Goal: Check status: Check status

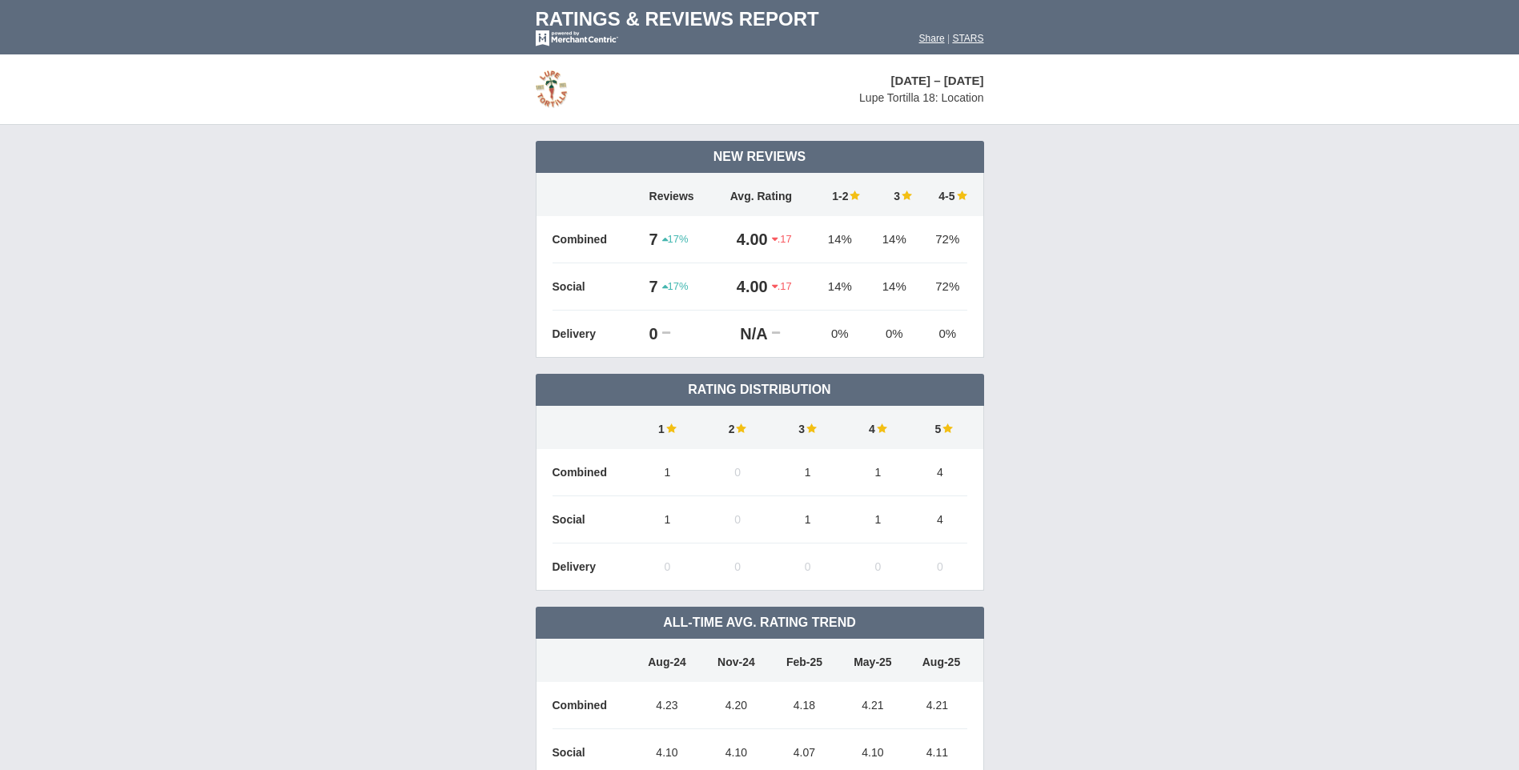
scroll to position [776, 0]
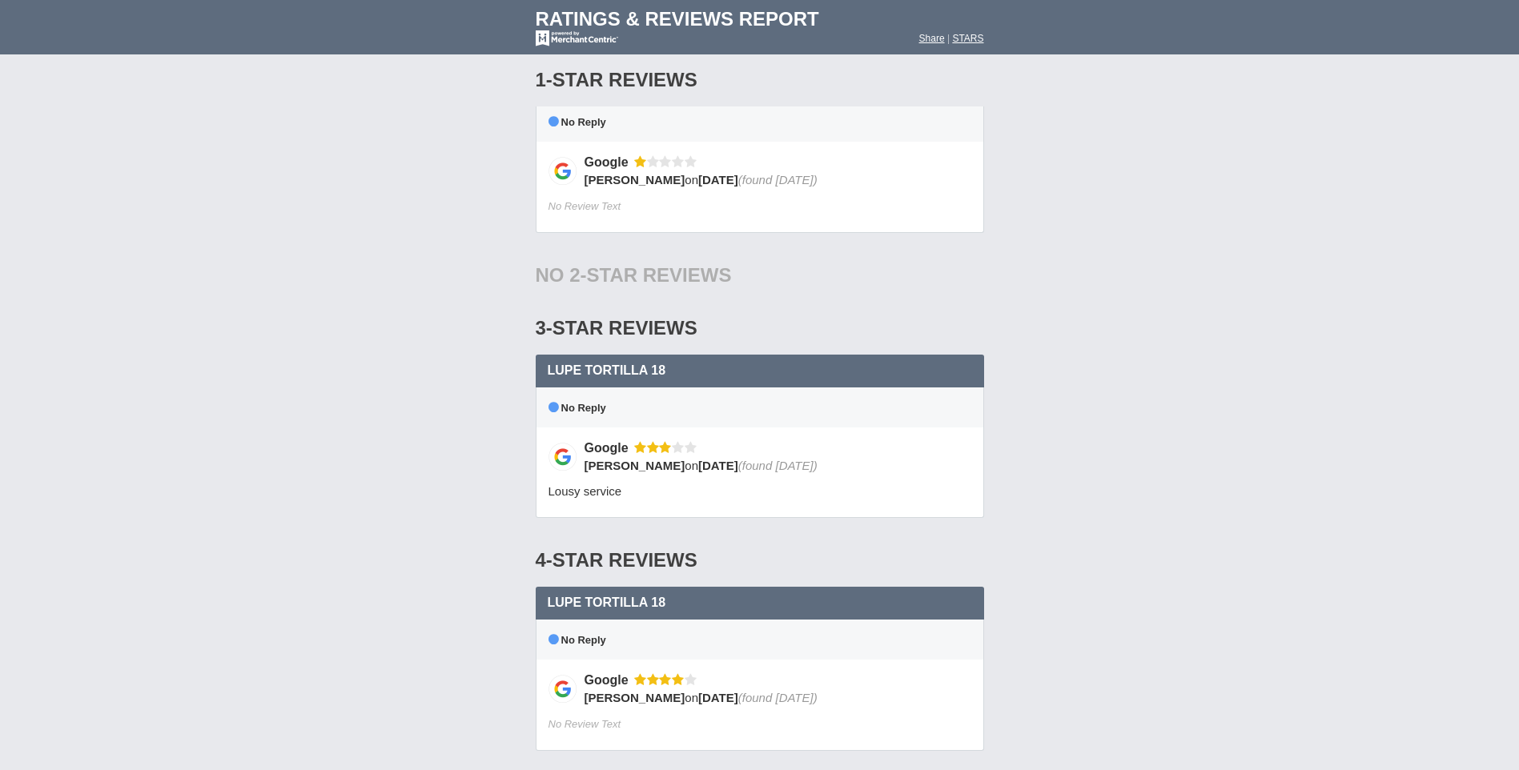
scroll to position [1096, 0]
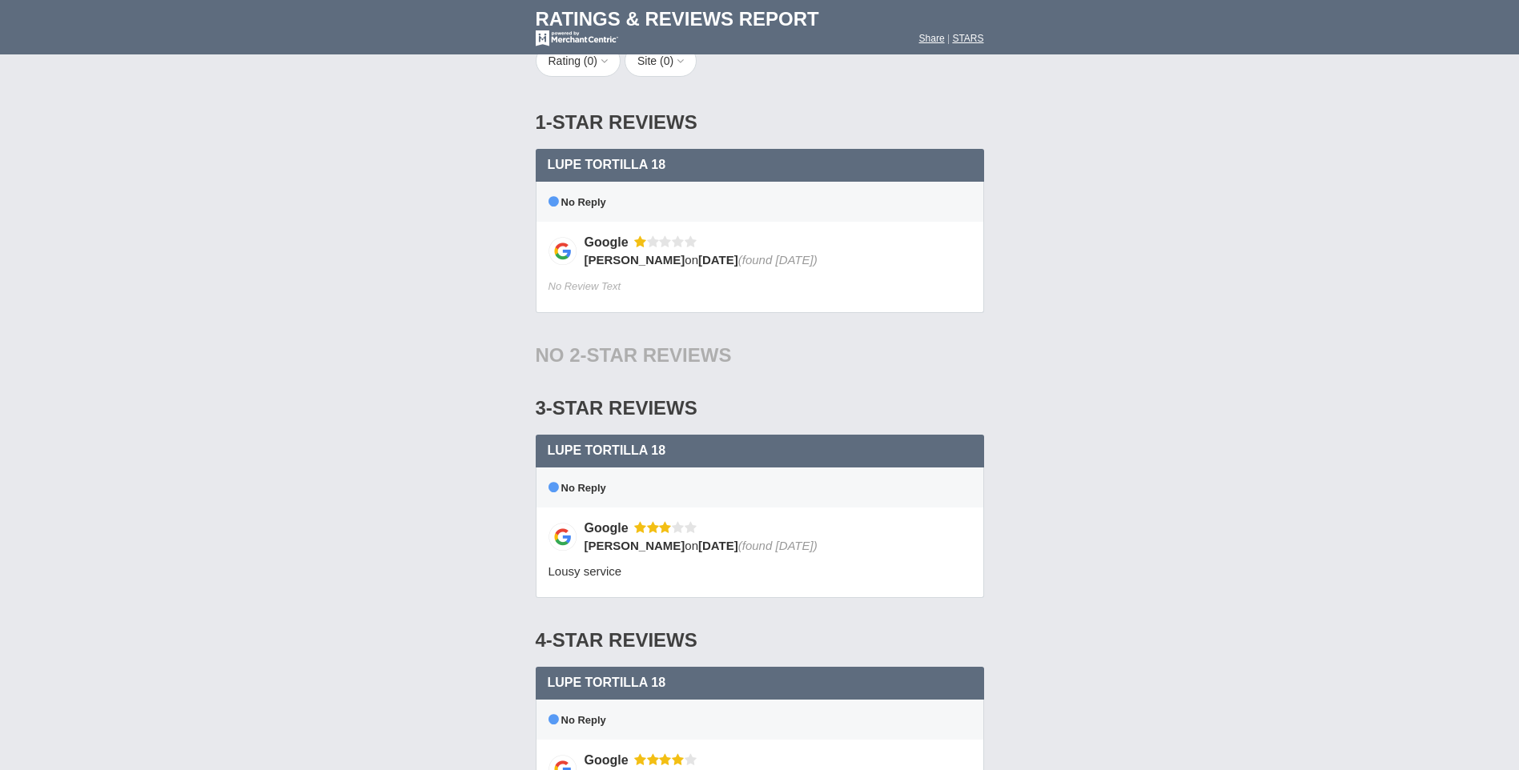
click at [602, 544] on span "[PERSON_NAME]" at bounding box center [634, 546] width 101 height 14
drag, startPoint x: 602, startPoint y: 544, endPoint x: 716, endPoint y: 543, distance: 113.7
click at [738, 543] on span "(found [DATE])" at bounding box center [777, 546] width 79 height 14
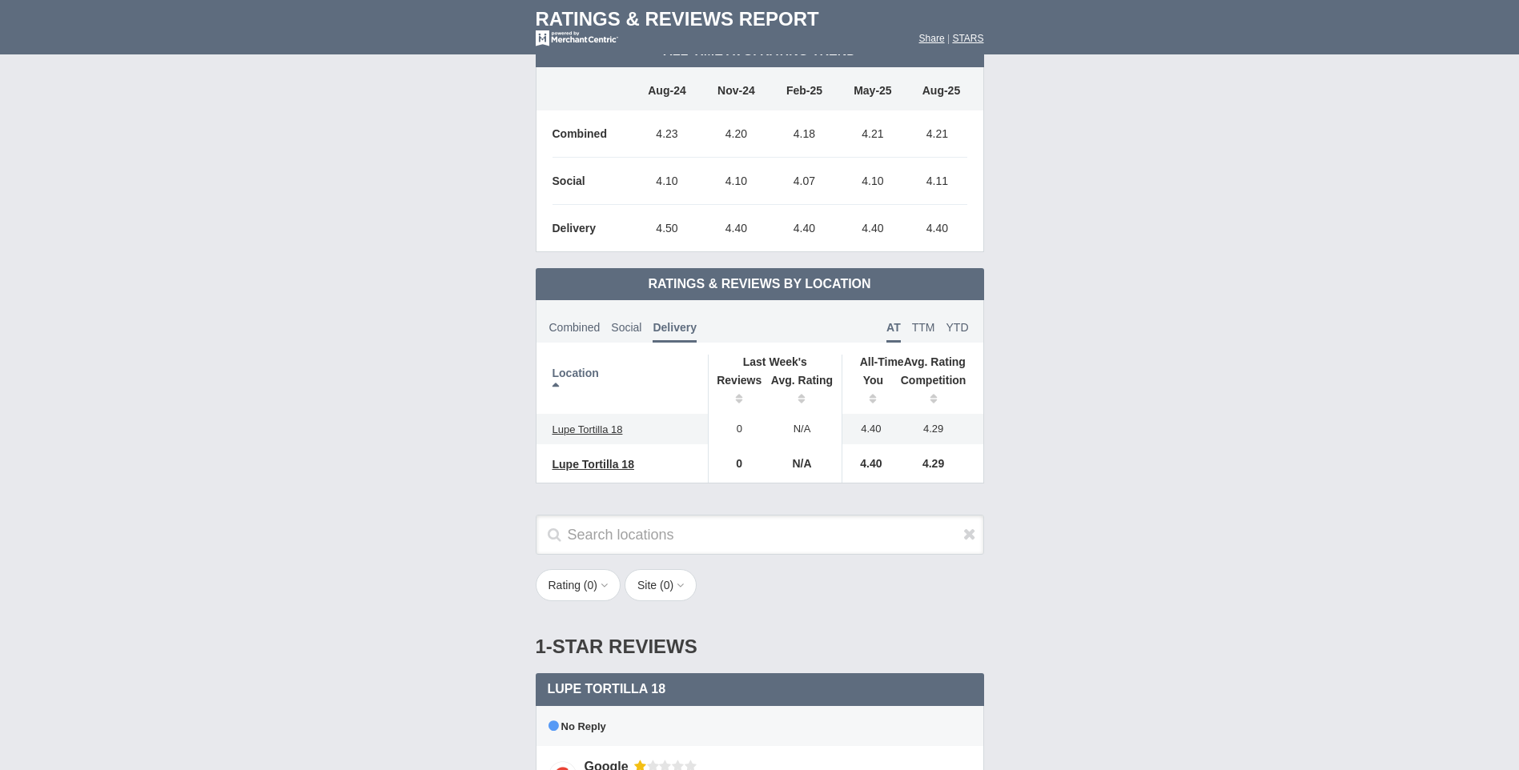
scroll to position [11, 0]
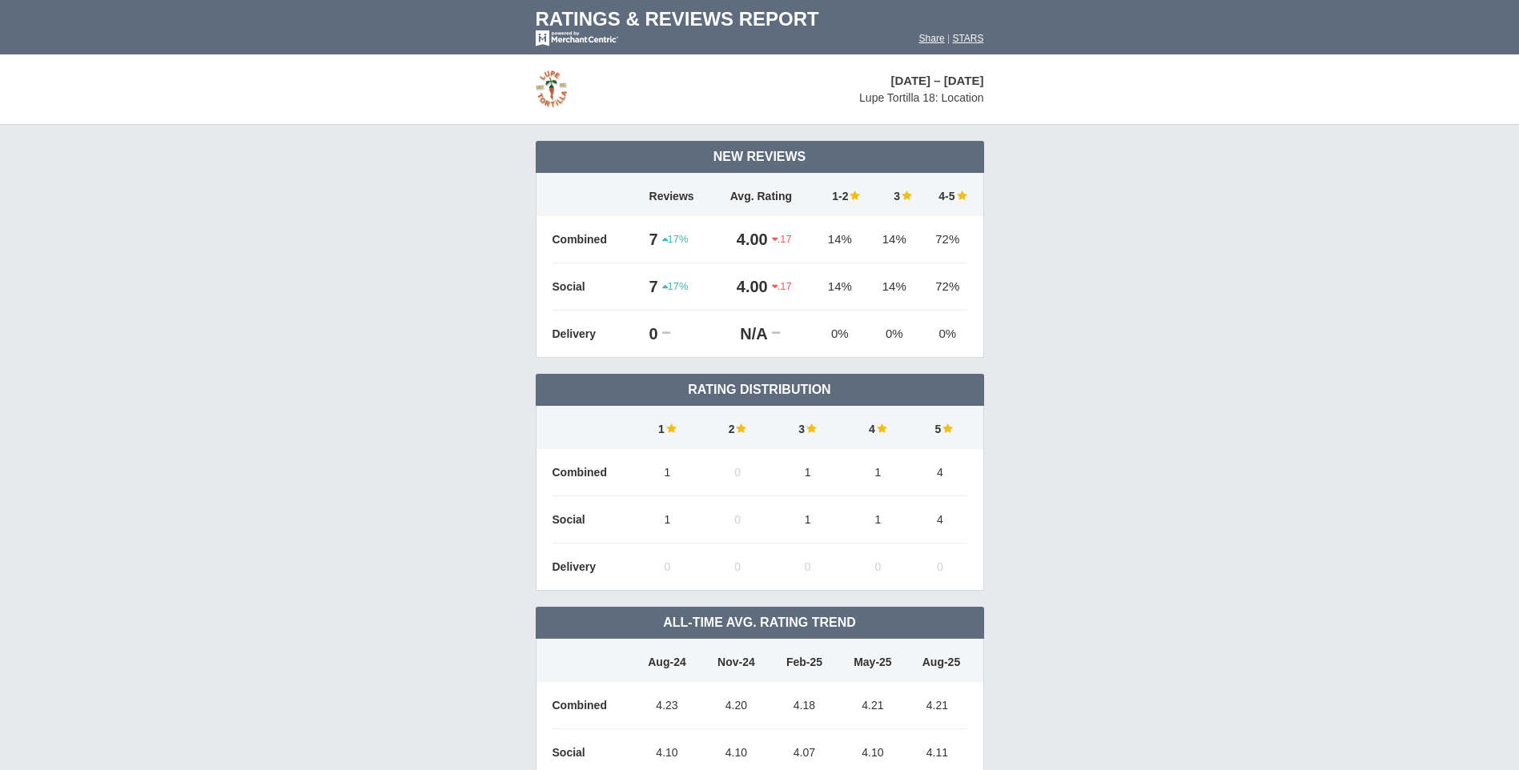
scroll to position [776, 0]
